Goal: Information Seeking & Learning: Learn about a topic

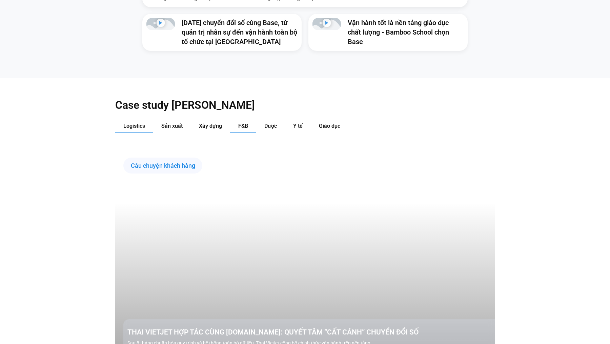
scroll to position [726, 0]
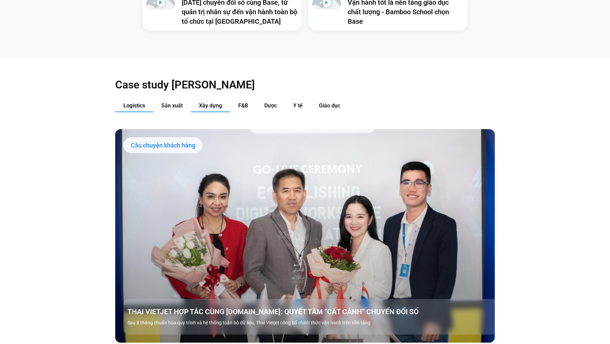
click at [207, 102] on span "Xây dựng" at bounding box center [210, 105] width 23 height 6
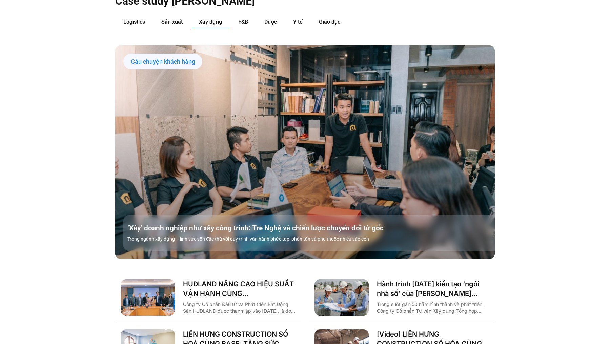
scroll to position [774, 0]
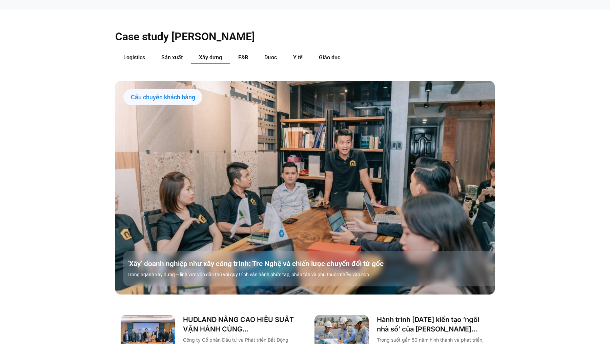
click at [259, 119] on link "Các tab. Mở mục bằng phím Enter hoặc Space, đóng bằng phím Esc và di chuyển bằn…" at bounding box center [305, 187] width 380 height 213
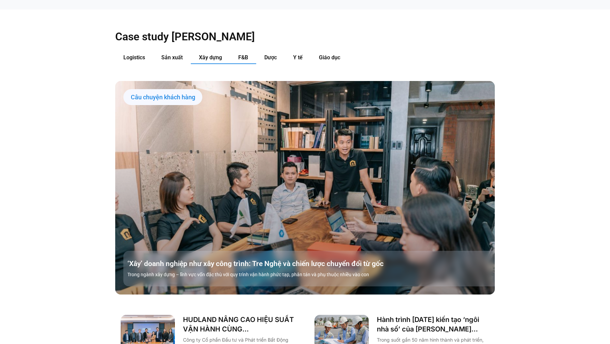
click at [240, 54] on span "F&B" at bounding box center [243, 57] width 10 height 6
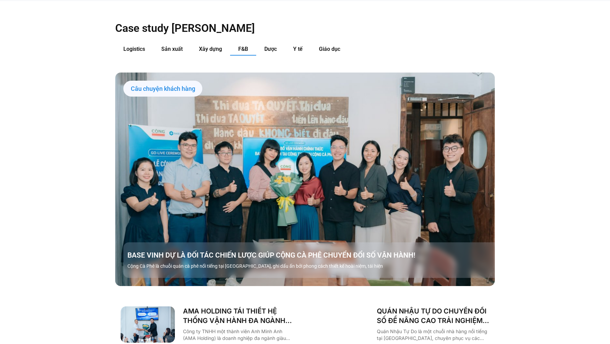
scroll to position [783, 0]
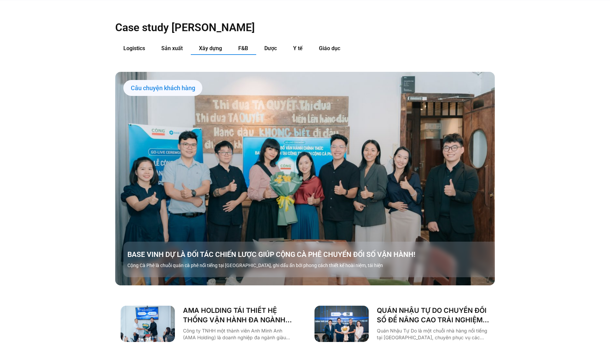
click at [209, 45] on span "Xây dựng" at bounding box center [210, 48] width 23 height 6
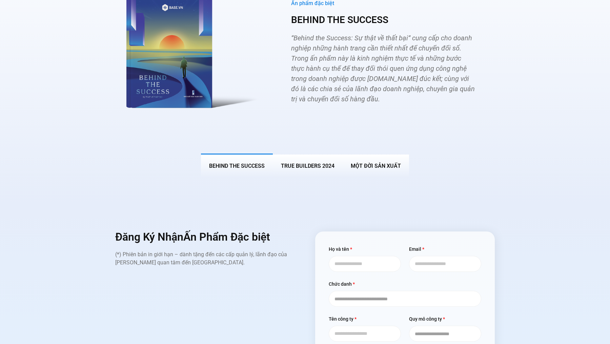
scroll to position [2578, 0]
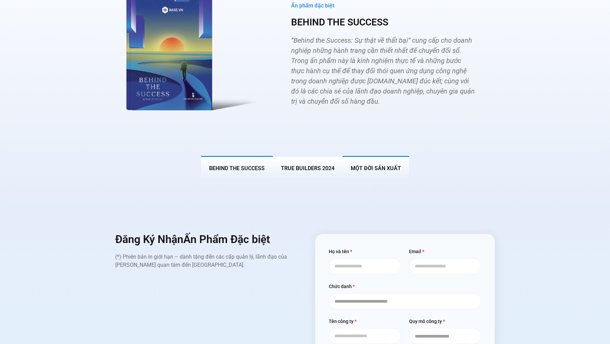
click at [382, 165] on span "MỘT ĐỜI SẢN XUẤT" at bounding box center [376, 168] width 50 height 6
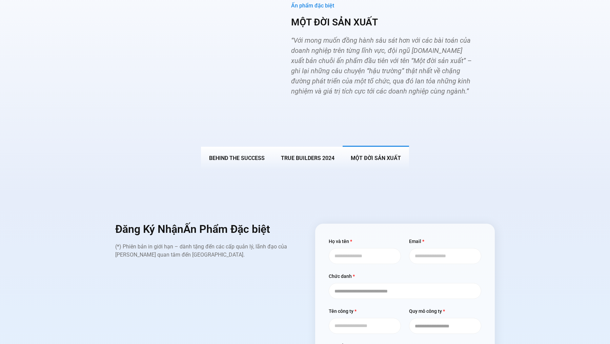
scroll to position [2568, 0]
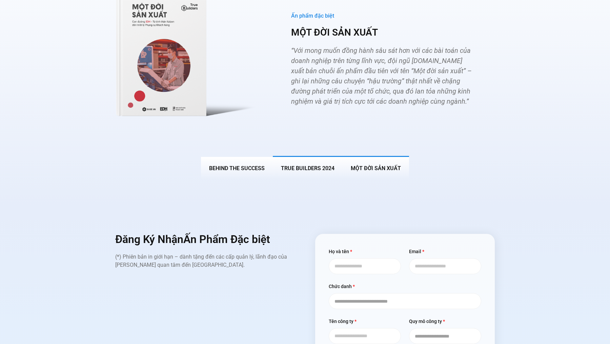
click at [320, 165] on span "True Builders 2024" at bounding box center [308, 168] width 54 height 6
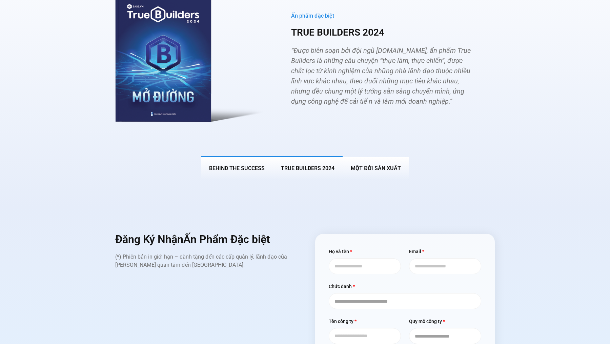
click at [246, 165] on span "BEHIND THE SUCCESS" at bounding box center [237, 168] width 56 height 6
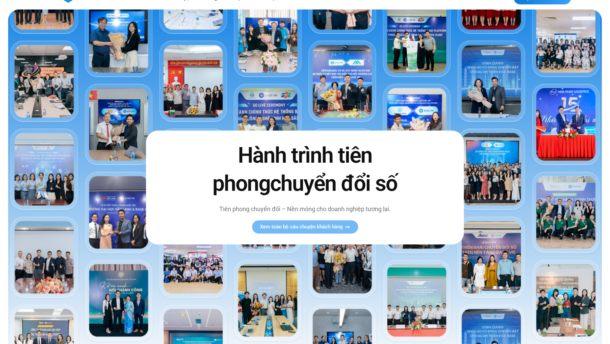
scroll to position [0, 0]
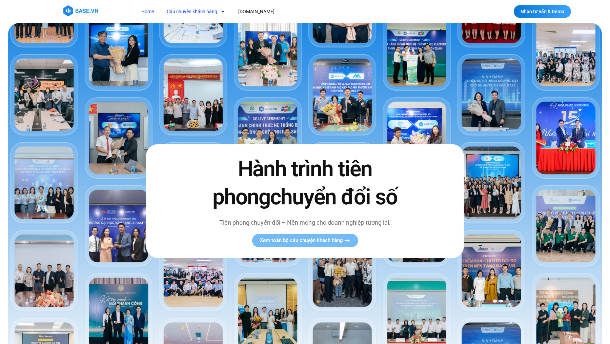
click at [212, 10] on link "Câu chuyện khách hàng" at bounding box center [196, 11] width 69 height 13
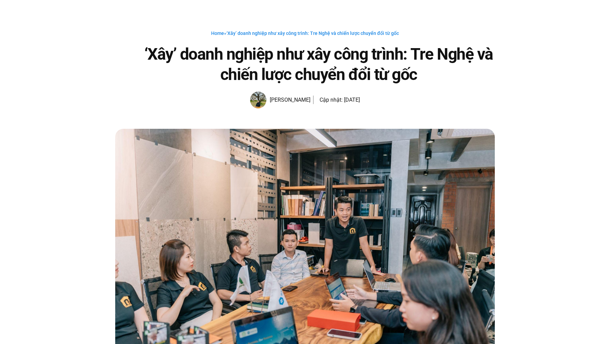
scroll to position [24, 0]
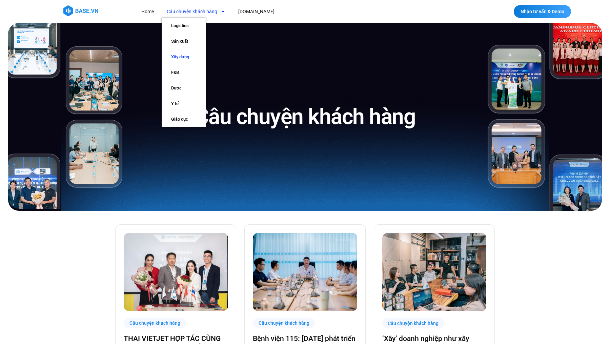
click at [180, 59] on link "Xây dựng" at bounding box center [184, 57] width 44 height 16
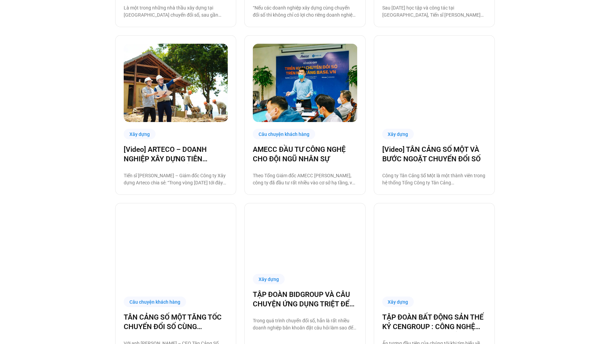
scroll to position [617, 0]
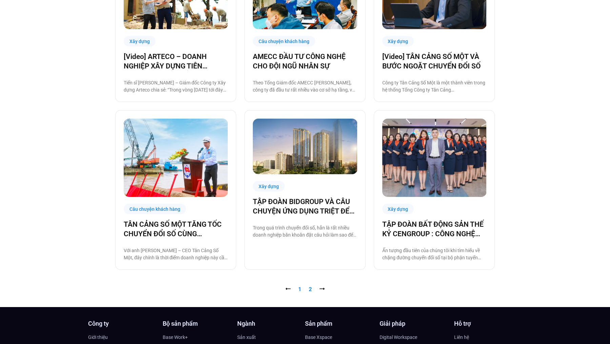
click at [310, 290] on link "Trang 2" at bounding box center [310, 289] width 3 height 6
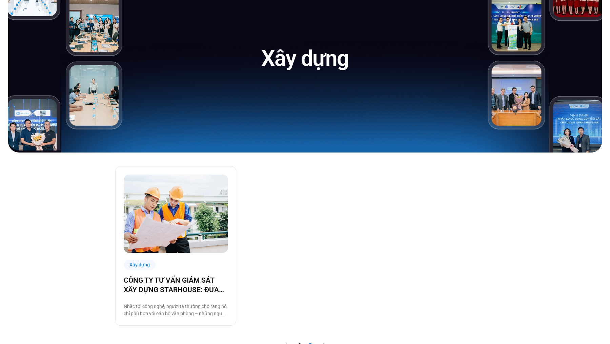
scroll to position [166, 0]
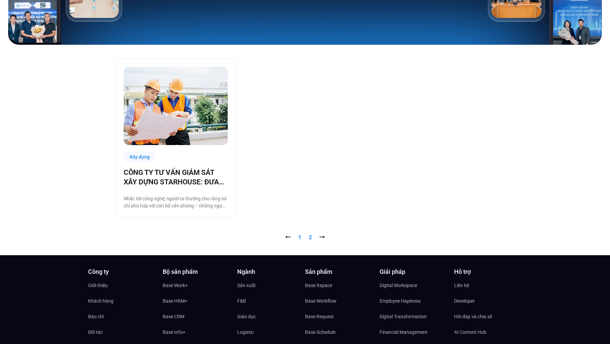
click at [300, 237] on link "Trang 1" at bounding box center [299, 237] width 3 height 6
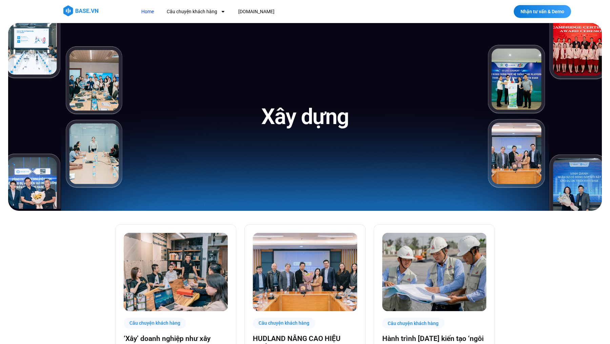
click at [152, 11] on link "Home" at bounding box center [147, 11] width 23 height 13
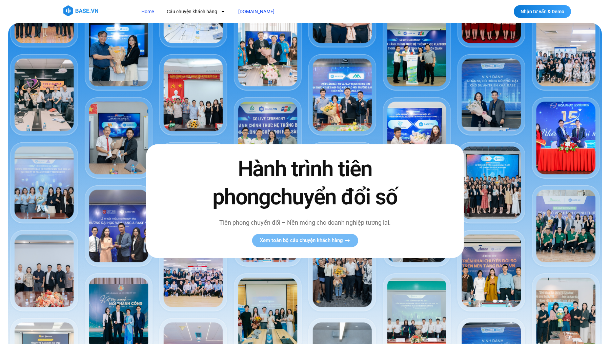
click at [251, 13] on link "[DOMAIN_NAME]" at bounding box center [256, 11] width 46 height 13
click at [202, 10] on link "Câu chuyện khách hàng" at bounding box center [196, 11] width 69 height 13
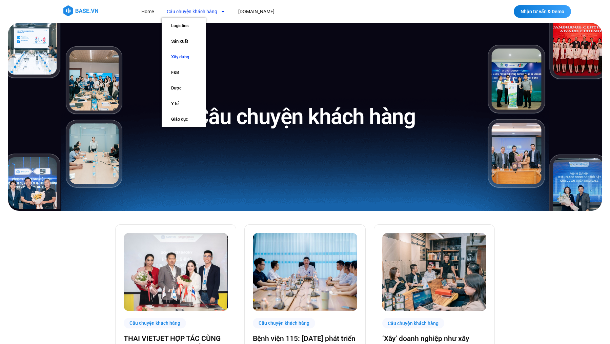
click at [179, 57] on link "Xây dựng" at bounding box center [184, 57] width 44 height 16
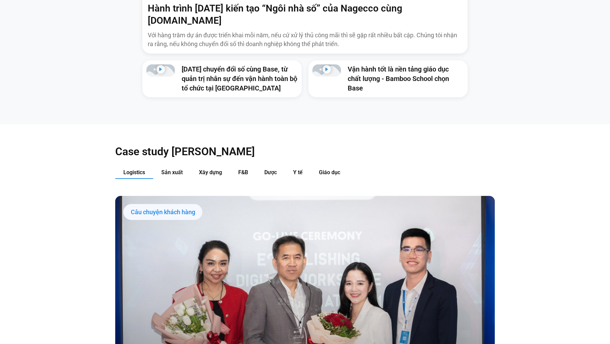
scroll to position [672, 0]
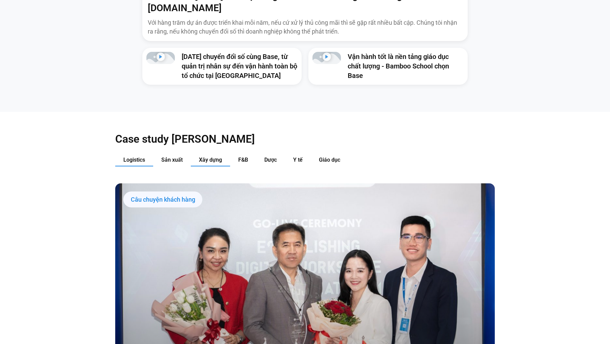
click at [218, 157] on span "Xây dựng" at bounding box center [210, 160] width 23 height 6
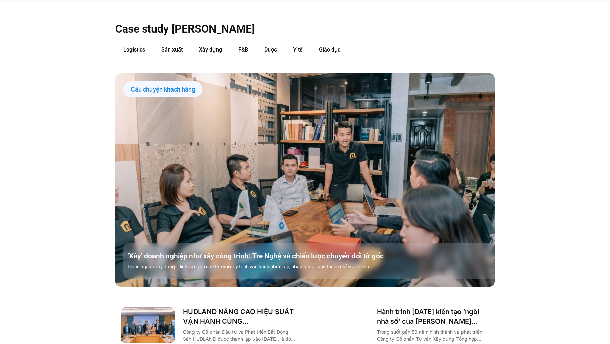
scroll to position [793, 0]
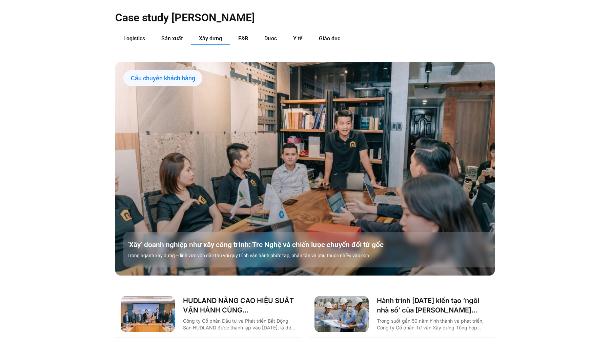
click at [209, 33] on button "Xây dựng" at bounding box center [210, 39] width 39 height 13
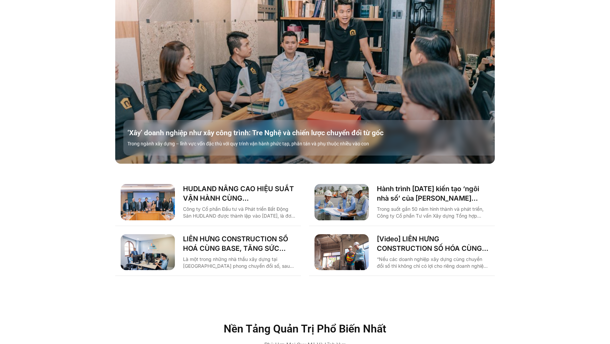
click at [70, 143] on div "Case study theo Ngành Logistics Sản xuất Xây dựng F&B Dược Y tế Giáo dục Câu ch…" at bounding box center [305, 88] width 610 height 418
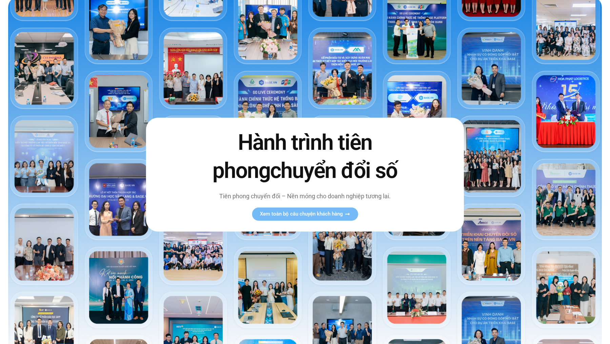
scroll to position [0, 0]
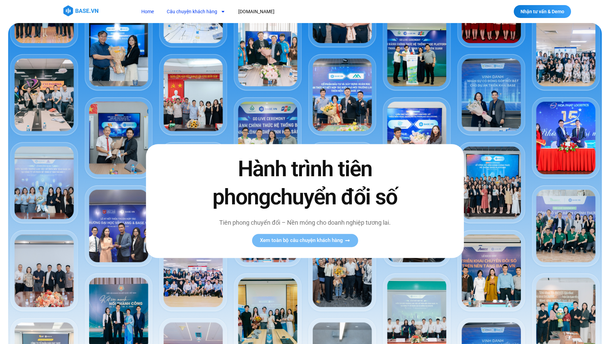
click at [204, 11] on link "Câu chuyện khách hàng" at bounding box center [196, 11] width 69 height 13
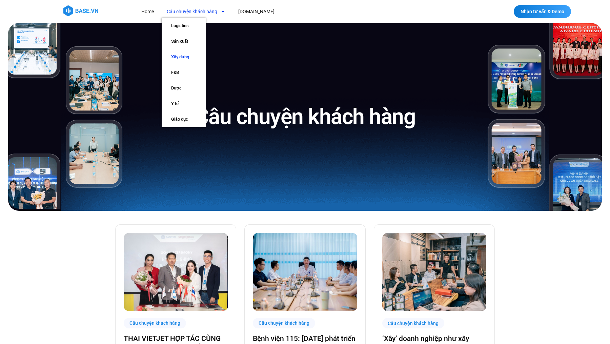
click at [181, 56] on link "Xây dựng" at bounding box center [184, 57] width 44 height 16
